Goal: Information Seeking & Learning: Learn about a topic

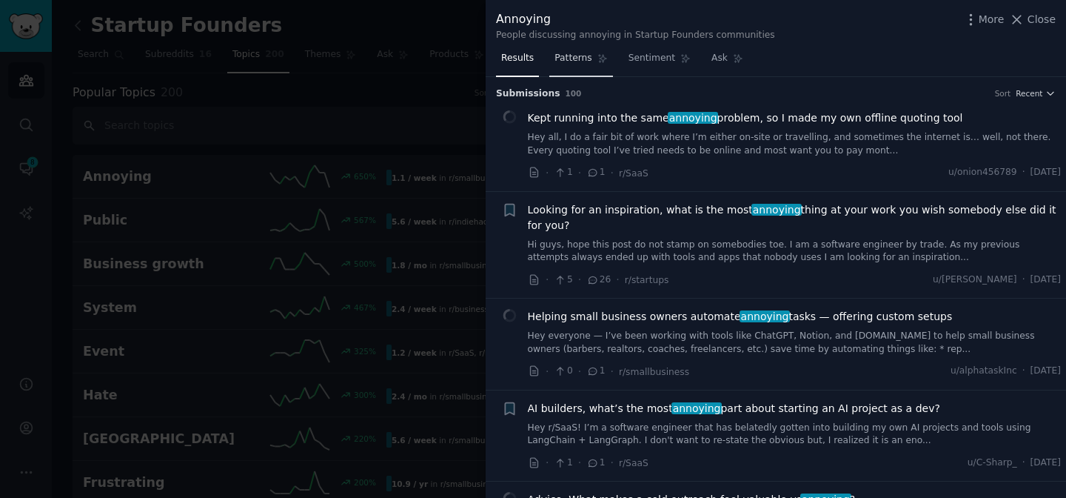
click at [564, 69] on link "Patterns" at bounding box center [581, 62] width 63 height 30
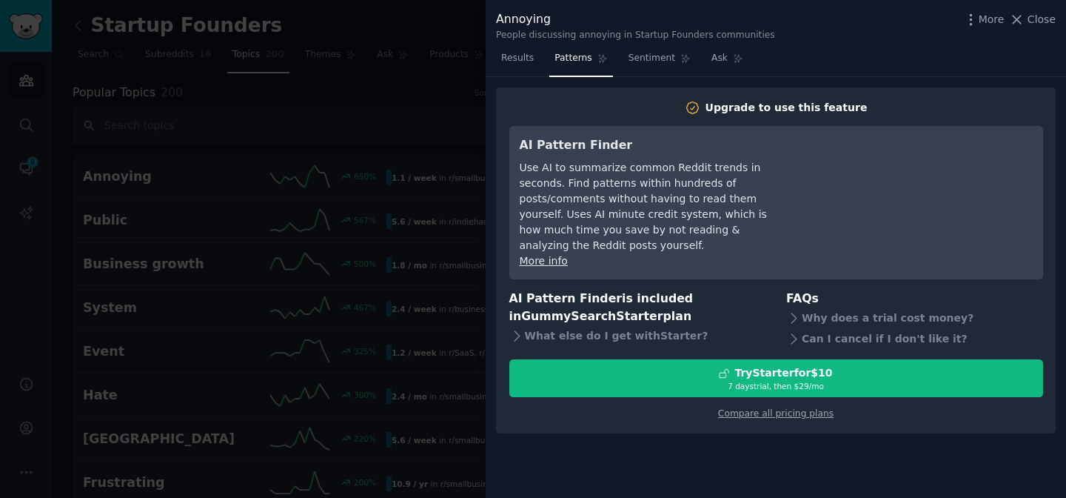
click at [285, 125] on div at bounding box center [533, 249] width 1066 height 498
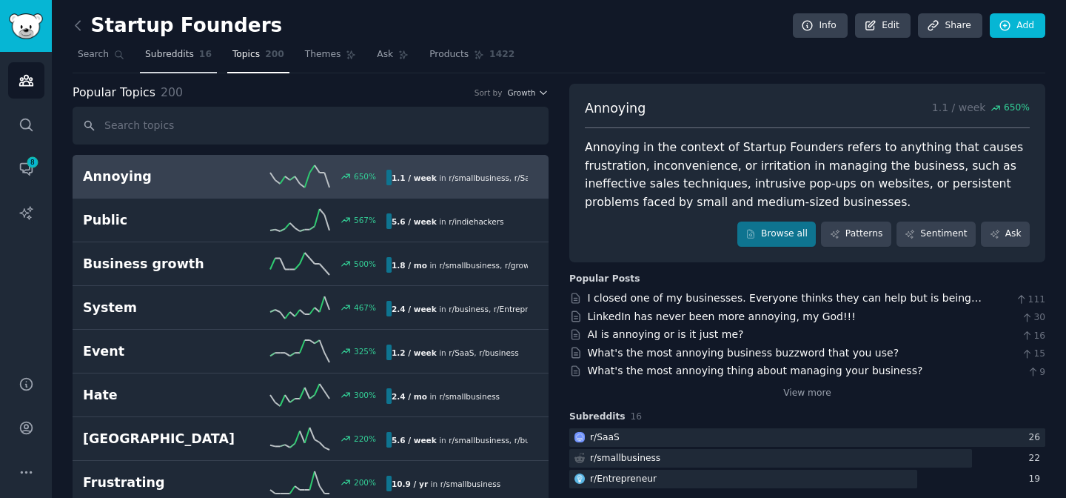
click at [202, 60] on span "16" at bounding box center [205, 54] width 13 height 13
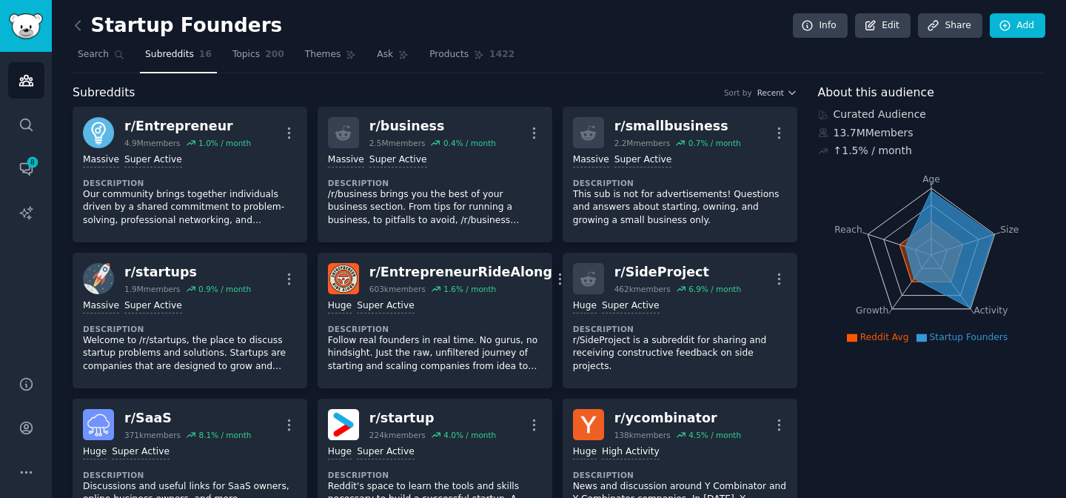
click at [904, 257] on icon at bounding box center [932, 251] width 64 height 60
click at [931, 254] on icon at bounding box center [949, 248] width 88 height 117
